Goal: Transaction & Acquisition: Download file/media

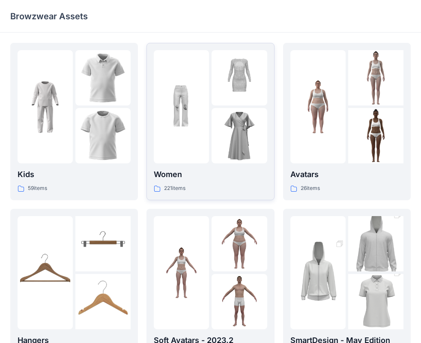
click at [209, 164] on div "Women 221 items" at bounding box center [210, 121] width 113 height 143
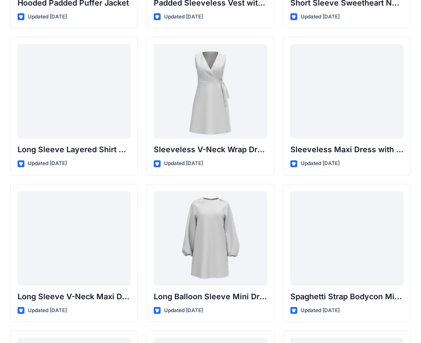
scroll to position [1196, 0]
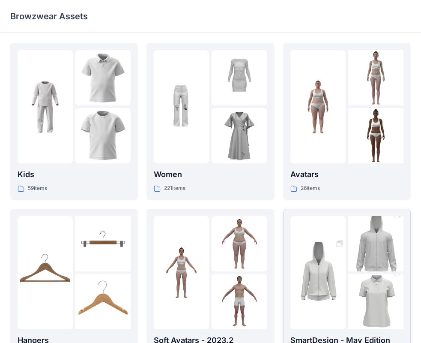
click at [349, 297] on img at bounding box center [375, 301] width 55 height 83
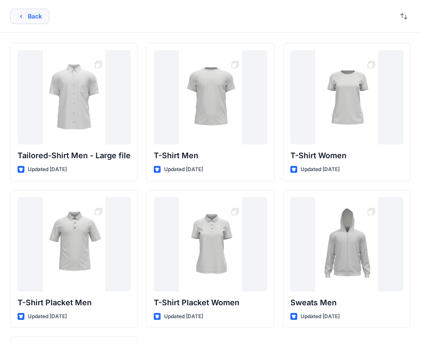
click at [26, 9] on button "Back" at bounding box center [29, 16] width 39 height 15
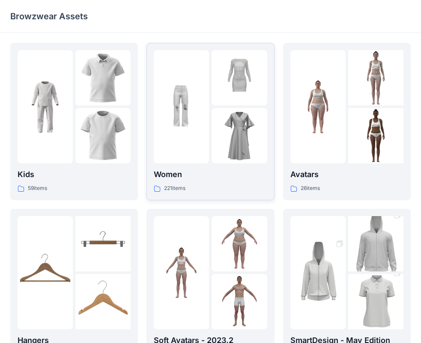
click at [210, 173] on p "Women" at bounding box center [210, 174] width 113 height 12
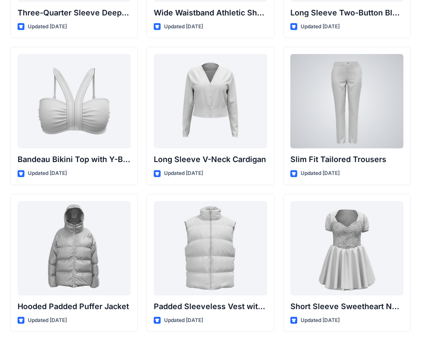
scroll to position [906, 0]
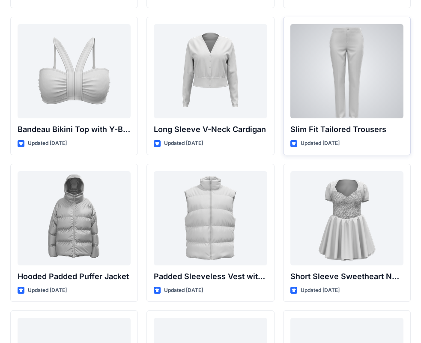
click at [356, 80] on div at bounding box center [346, 71] width 113 height 94
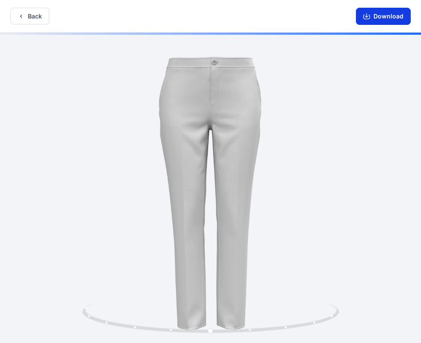
click at [392, 20] on button "Download" at bounding box center [383, 16] width 55 height 17
